Goal: Task Accomplishment & Management: Manage account settings

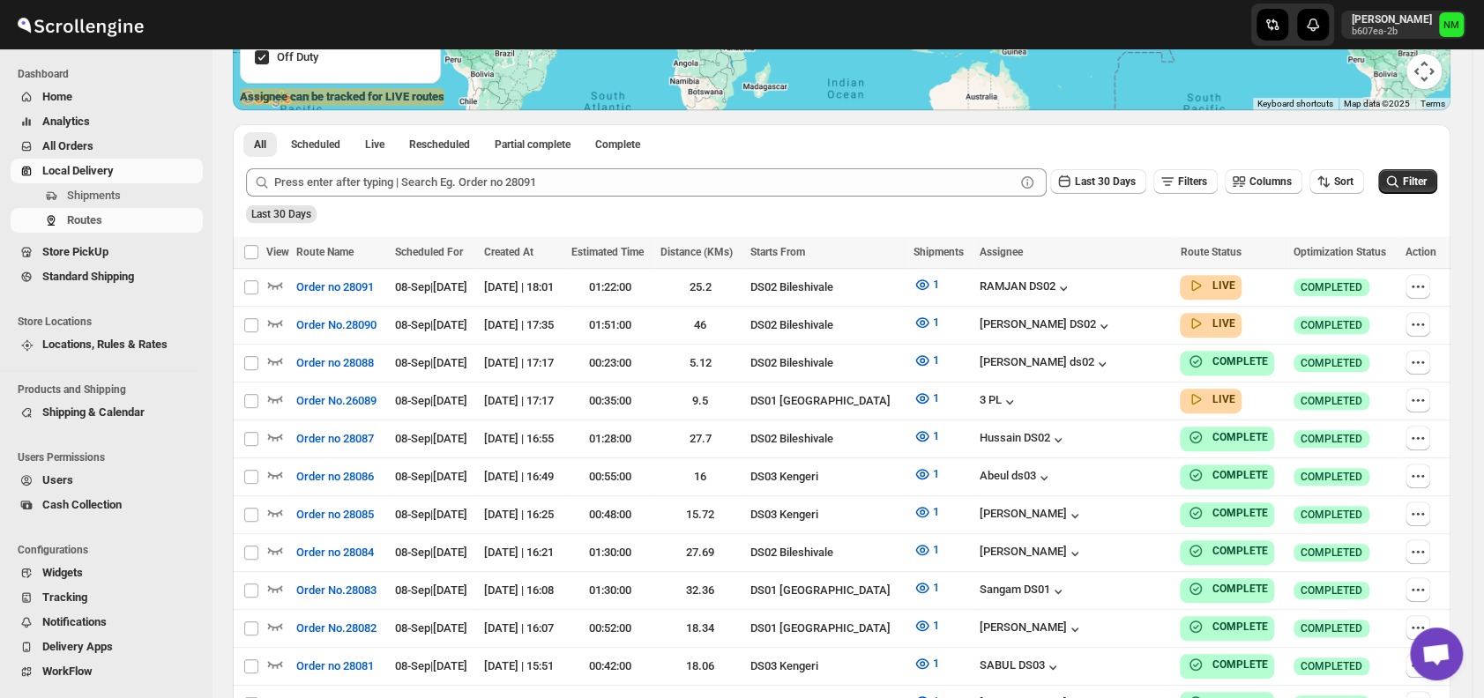
click at [156, 198] on span "Shipments" at bounding box center [133, 196] width 132 height 18
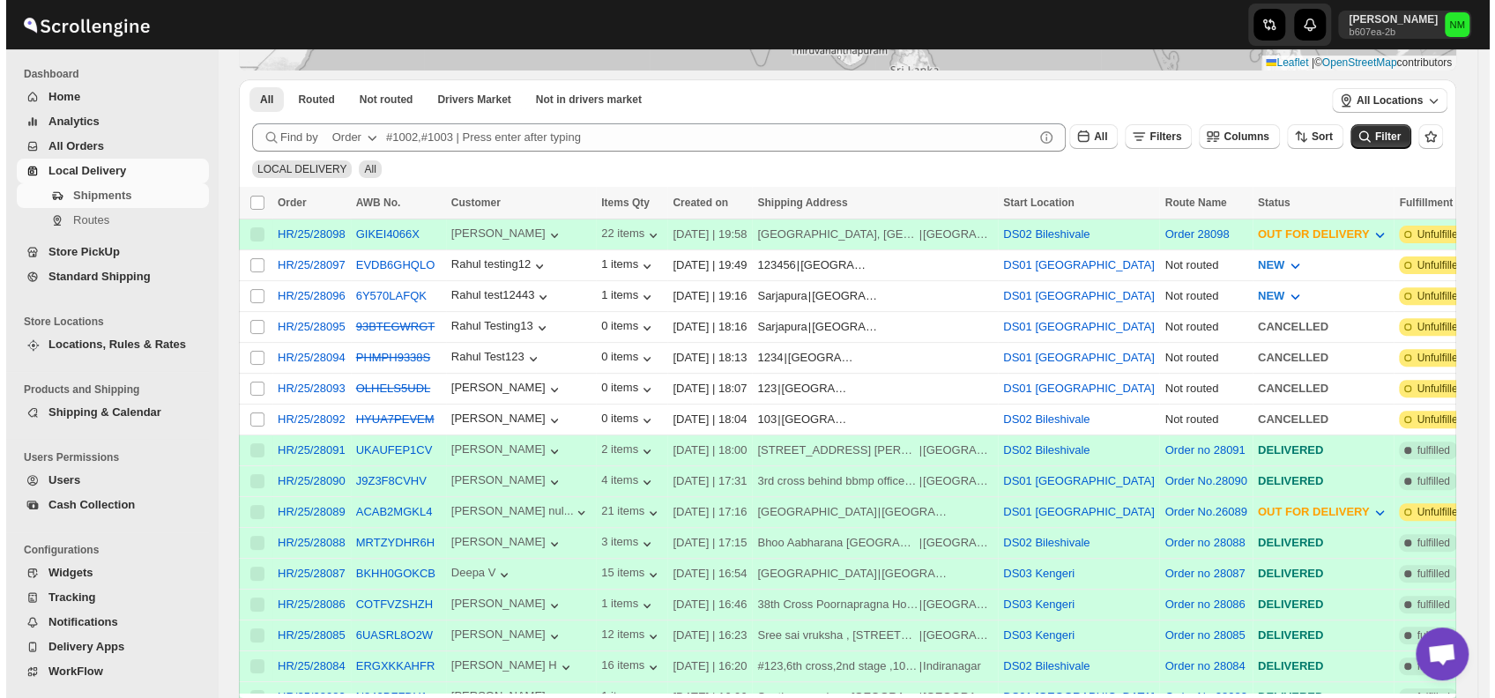
scroll to position [272, 0]
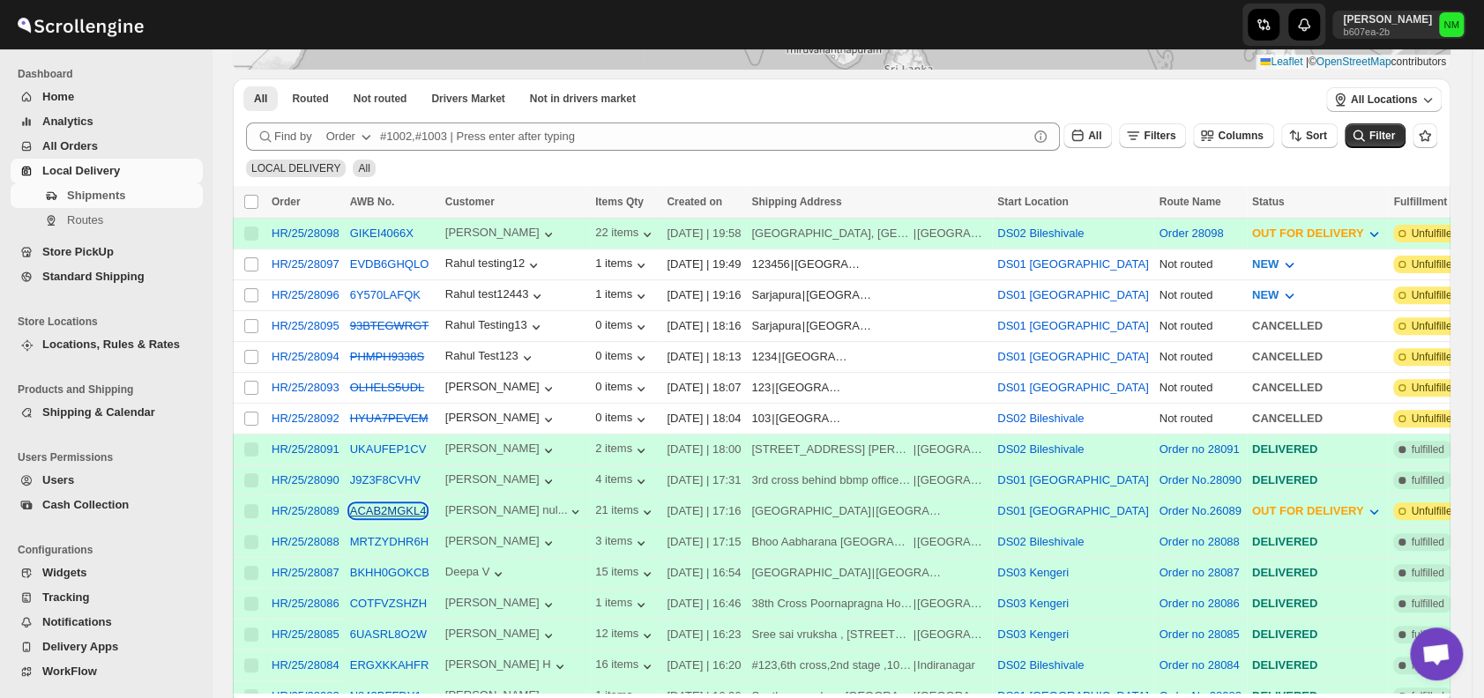
click at [365, 504] on button "ACAB2MGKL4" at bounding box center [388, 510] width 77 height 13
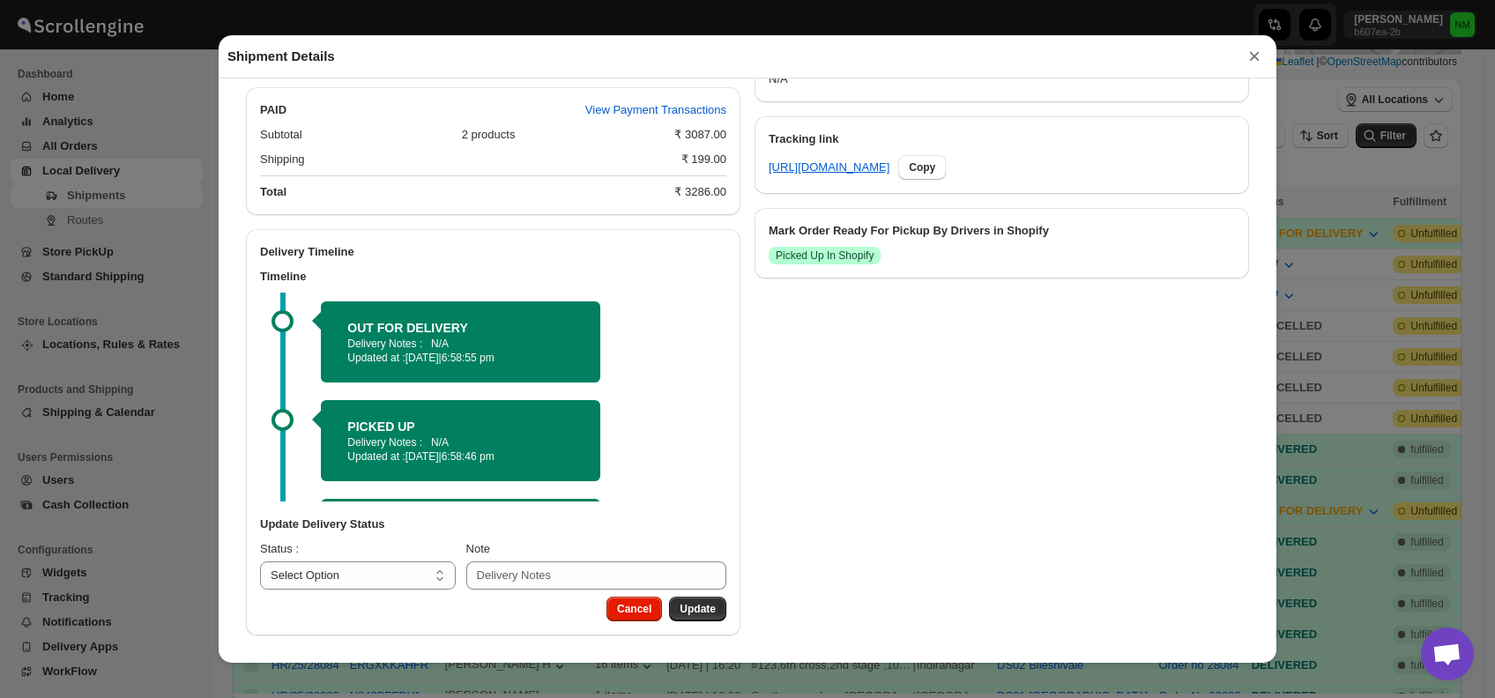
scroll to position [86, 0]
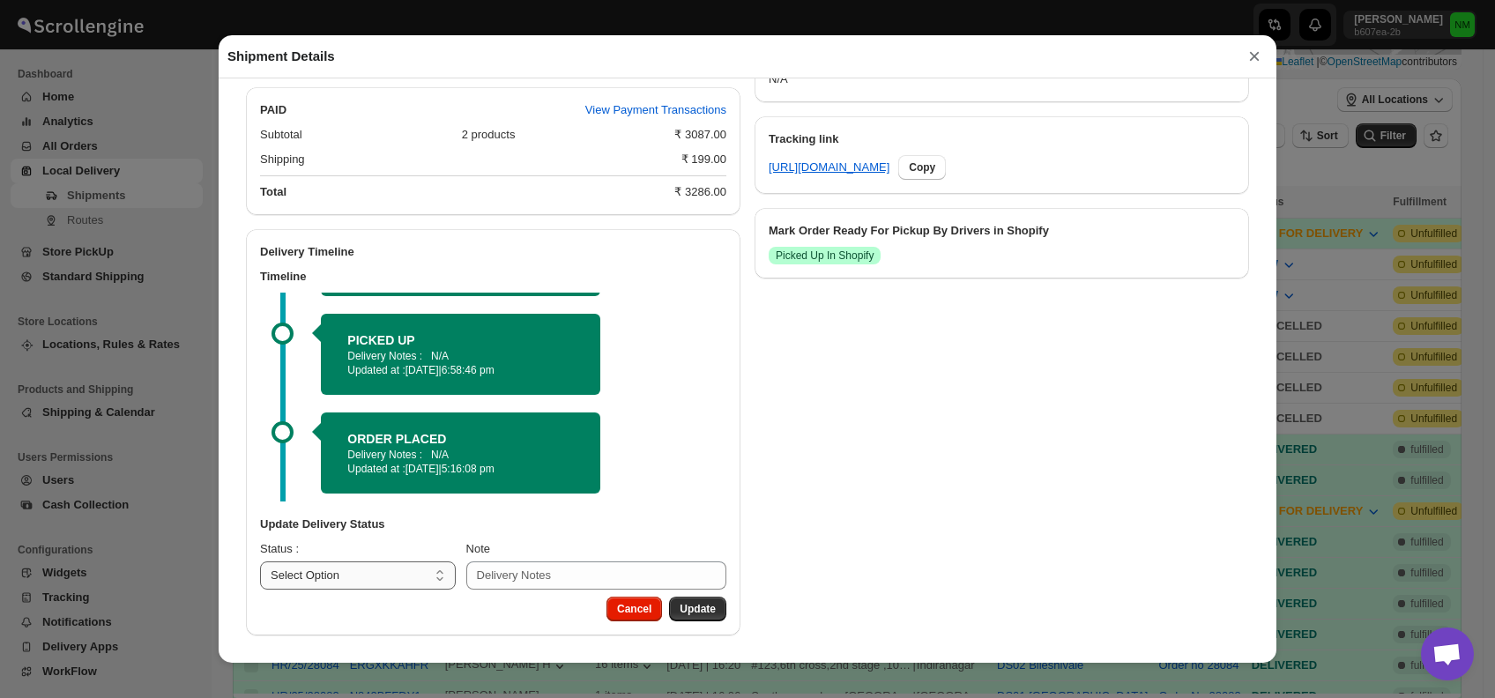
click at [413, 562] on select "Select Option PICKED UP OUT FOR DELIVERY RESCHEDULE DELIVERED CANCELLED" at bounding box center [358, 576] width 196 height 28
select select "DELIVERED"
click at [260, 562] on select "Select Option PICKED UP OUT FOR DELIVERY RESCHEDULE DELIVERED CANCELLED" at bounding box center [358, 576] width 196 height 28
click at [696, 605] on span "Update" at bounding box center [698, 609] width 36 height 14
select select
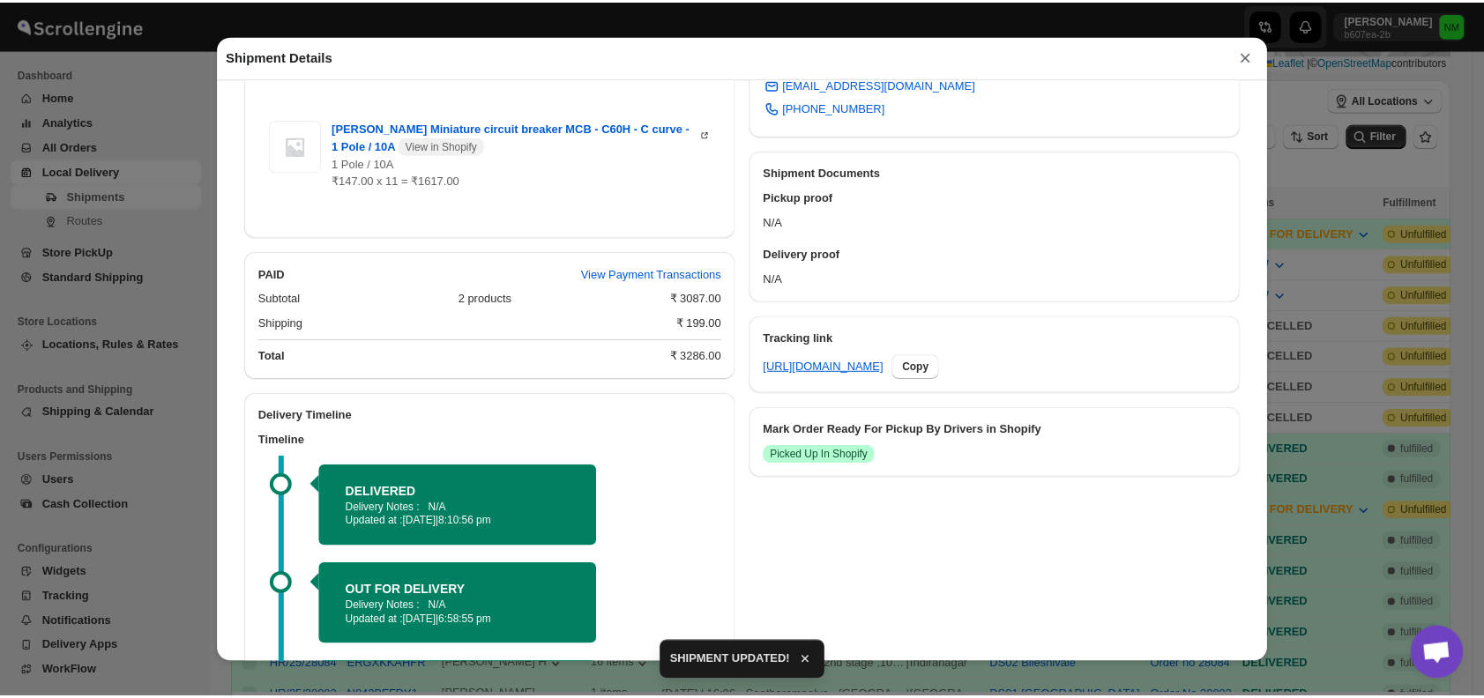
scroll to position [796, 0]
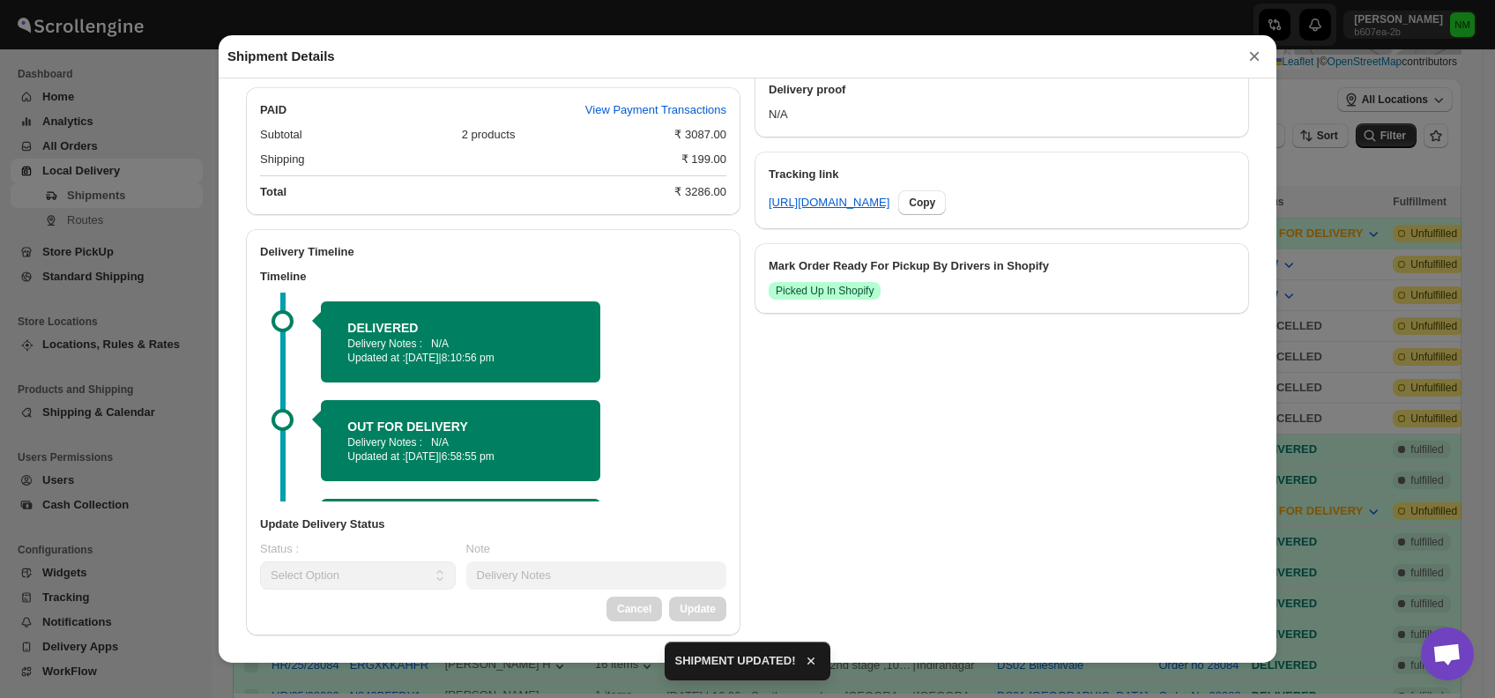
click at [1251, 60] on button "×" at bounding box center [1254, 56] width 26 height 25
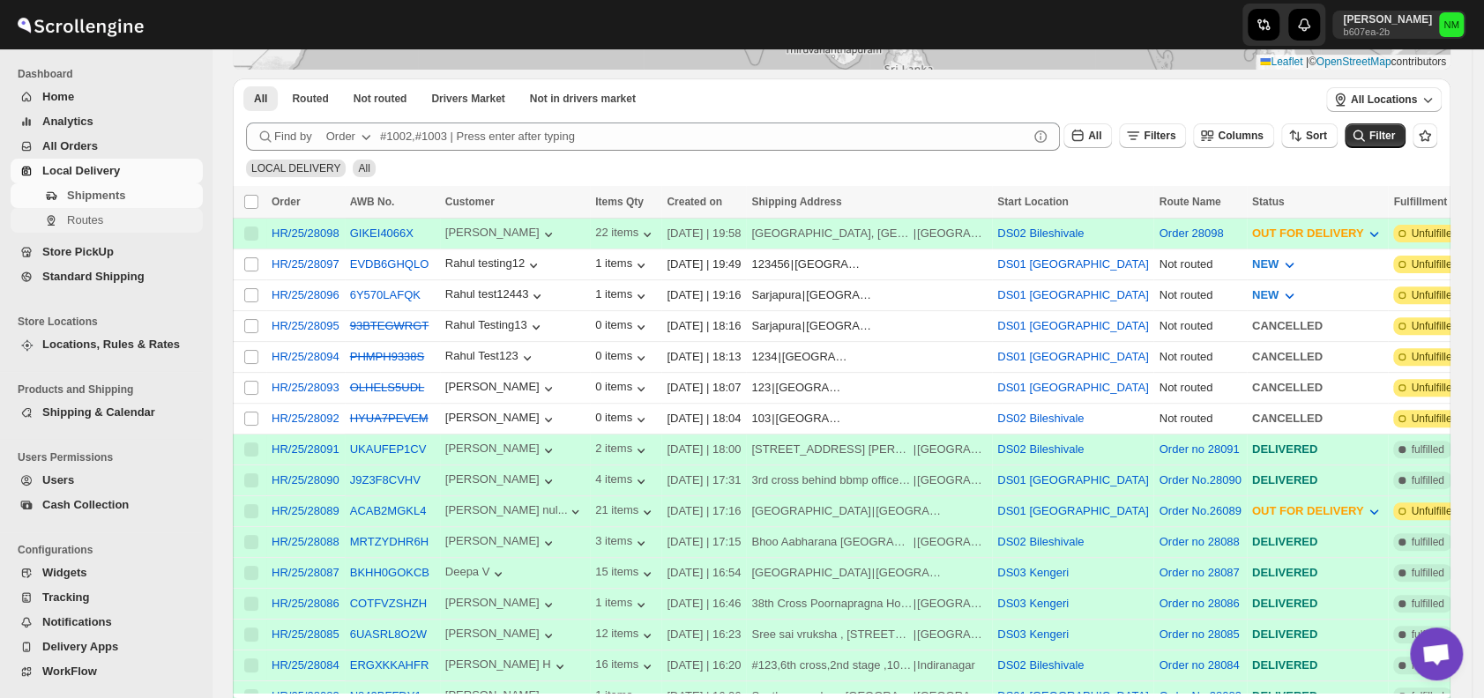
click at [94, 227] on span "Routes" at bounding box center [85, 219] width 36 height 13
